Goal: Information Seeking & Learning: Learn about a topic

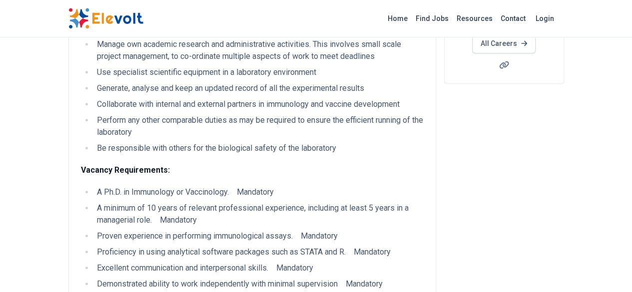
scroll to position [222, 0]
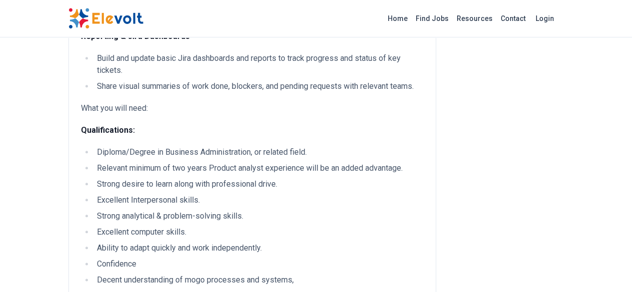
scroll to position [467, 0]
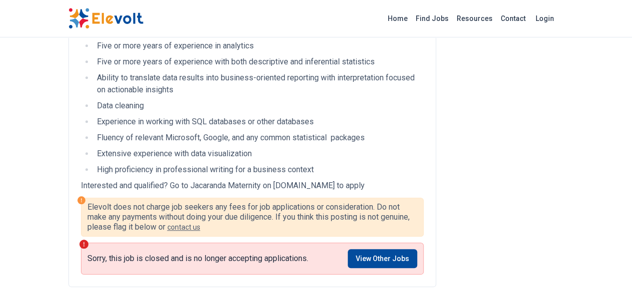
scroll to position [392, 0]
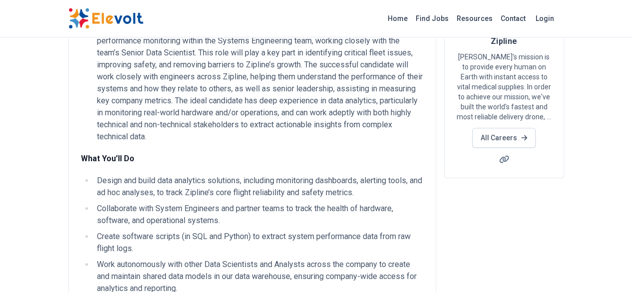
scroll to position [97, 0]
